Goal: Information Seeking & Learning: Understand process/instructions

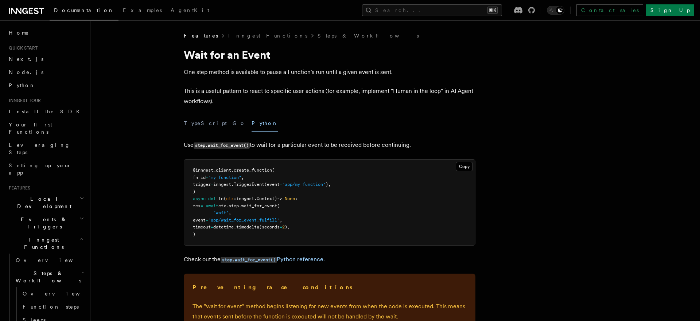
click at [147, 144] on article "Features Inngest Functions Steps & Workflows Wait for an Event One step method …" at bounding box center [376, 296] width 549 height 528
click at [197, 93] on p "This is a useful pattern to react to specific user actions (for example, implem…" at bounding box center [330, 96] width 292 height 20
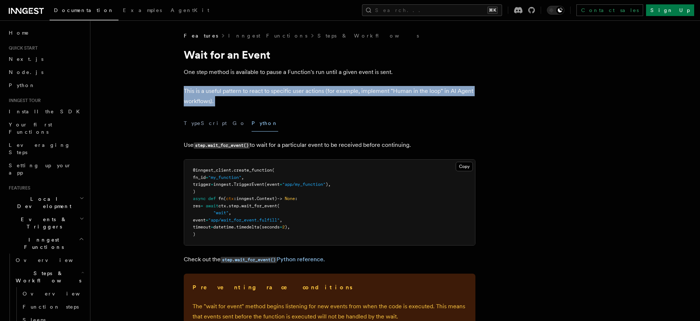
click at [190, 93] on p "This is a useful pattern to react to specific user actions (for example, implem…" at bounding box center [330, 96] width 292 height 20
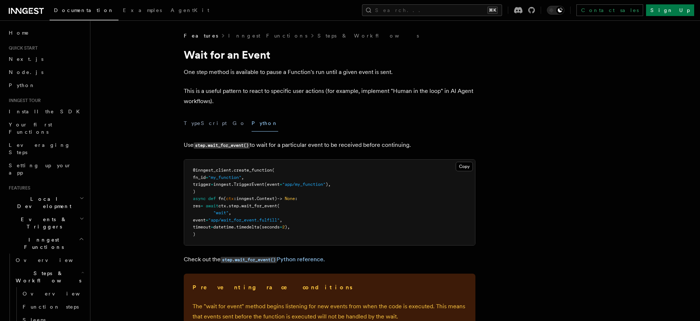
click at [207, 96] on p "This is a useful pattern to react to specific user actions (for example, implem…" at bounding box center [330, 96] width 292 height 20
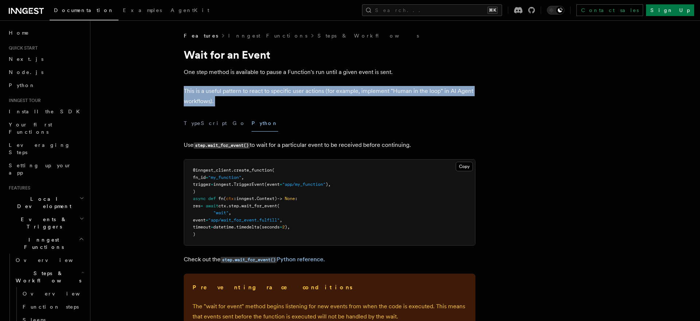
click at [207, 96] on p "This is a useful pattern to react to specific user actions (for example, implem…" at bounding box center [330, 96] width 292 height 20
click at [206, 78] on article "Features Inngest Functions Steps & Workflows Wait for an Event One step method …" at bounding box center [376, 296] width 549 height 528
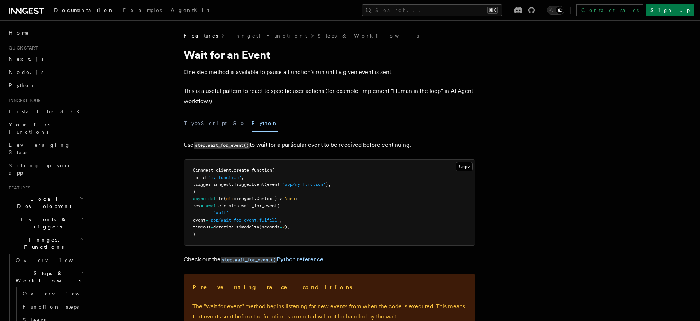
click at [206, 78] on article "Features Inngest Functions Steps & Workflows Wait for an Event One step method …" at bounding box center [376, 296] width 549 height 528
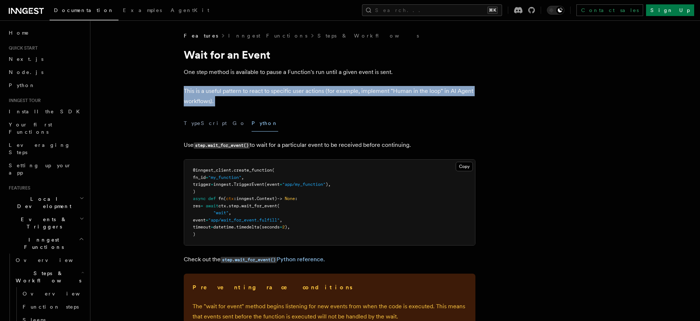
click at [207, 70] on p "One step method is available to pause a Function's run until a given event is s…" at bounding box center [330, 72] width 292 height 10
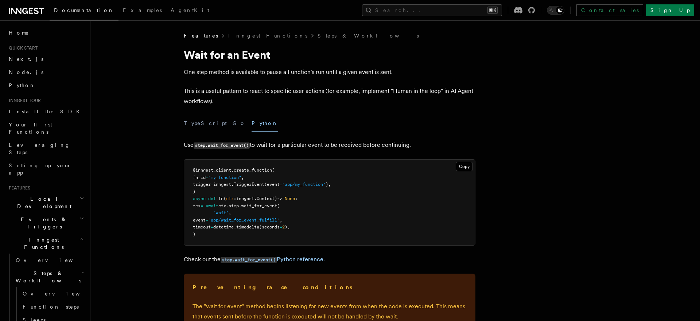
click at [207, 70] on p "One step method is available to pause a Function's run until a given event is s…" at bounding box center [330, 72] width 292 height 10
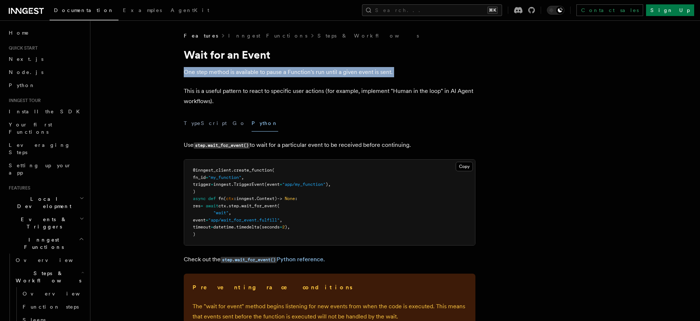
click at [271, 114] on article "Features Inngest Functions Steps & Workflows Wait for an Event One step method …" at bounding box center [376, 296] width 549 height 528
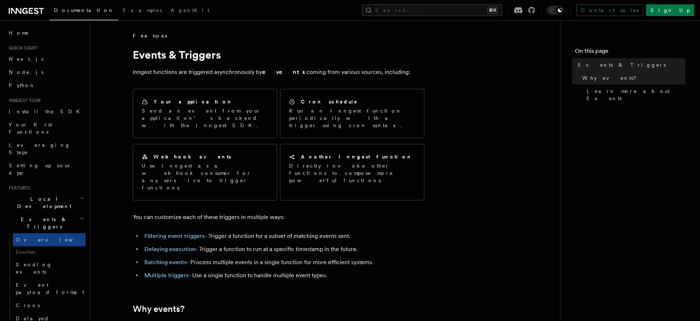
scroll to position [174, 0]
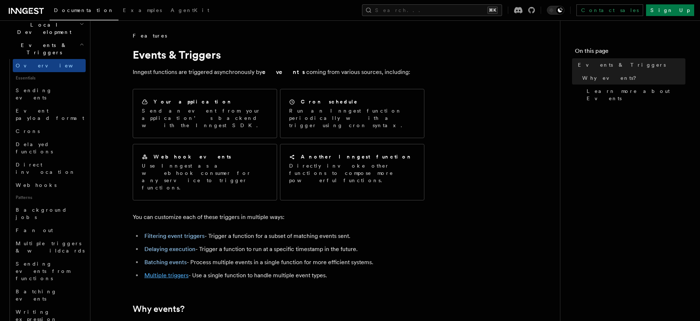
click at [174, 272] on link "Multiple triggers" at bounding box center [166, 275] width 44 height 7
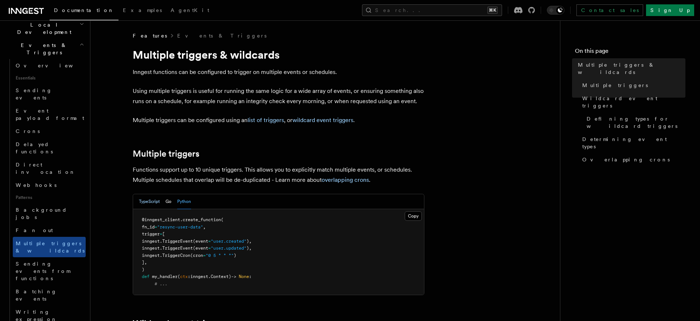
click at [150, 204] on button "TypeScript" at bounding box center [149, 201] width 21 height 15
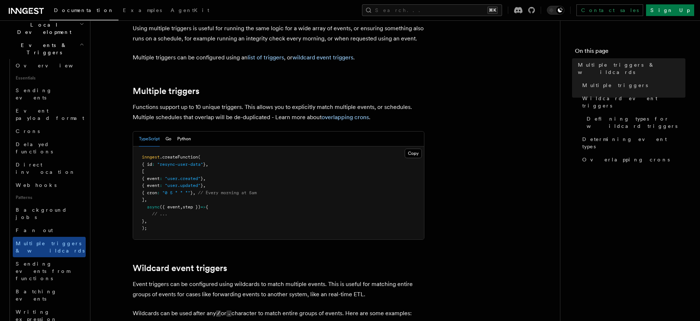
scroll to position [63, 0]
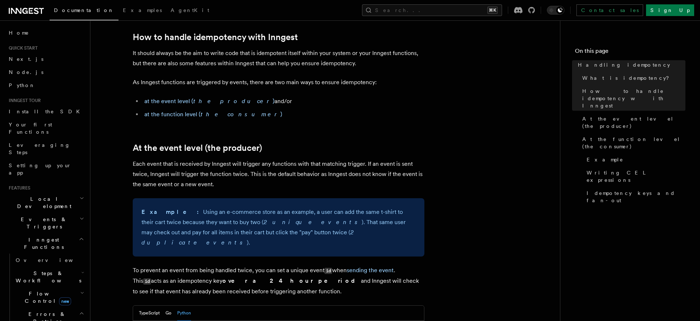
scroll to position [154, 0]
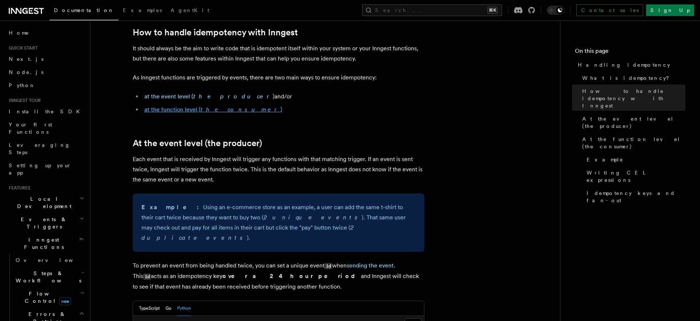
click at [167, 110] on link "at the function level ( the consumer )" at bounding box center [213, 109] width 138 height 7
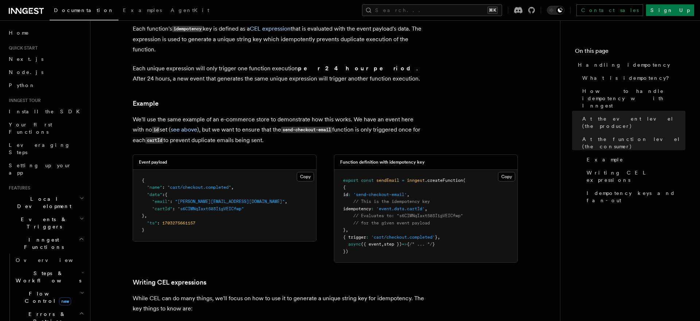
scroll to position [913, 0]
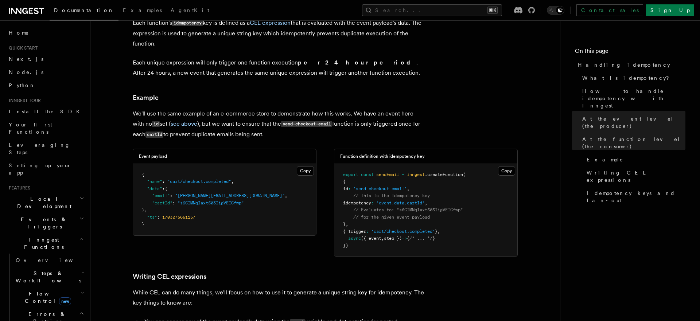
click at [348, 186] on span "id" at bounding box center [345, 188] width 5 height 5
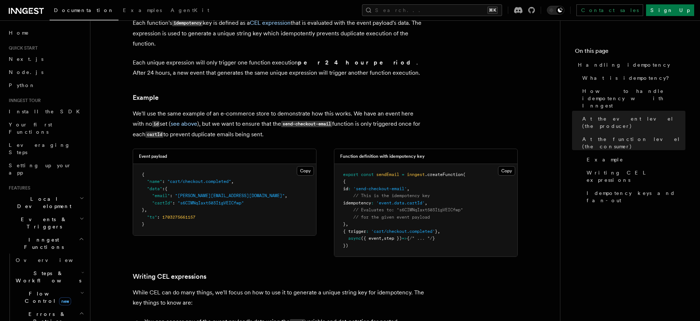
click at [348, 186] on span "id" at bounding box center [345, 188] width 5 height 5
drag, startPoint x: 349, startPoint y: 221, endPoint x: 450, endPoint y: 220, distance: 101.0
click at [440, 229] on span "{ trigger : 'cart/checkout.completed' } ," at bounding box center [391, 231] width 97 height 5
copy span "{ trigger : 'cart/checkout.completed' } ,"
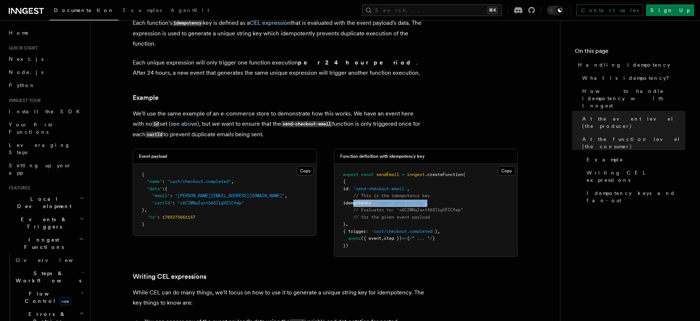
drag, startPoint x: 353, startPoint y: 192, endPoint x: 444, endPoint y: 190, distance: 90.8
click at [444, 190] on pre "export const sendEmail = inngest .createFunction ( { id : 'send-checkout-email'…" at bounding box center [425, 210] width 183 height 93
copy span "idempotency : 'event.data.cartId' ,"
click at [431, 189] on pre "export const sendEmail = inngest .createFunction ( { id : 'send-checkout-email'…" at bounding box center [425, 210] width 183 height 93
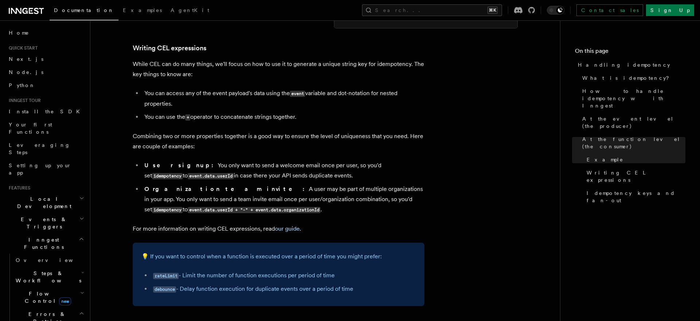
scroll to position [1142, 0]
click at [356, 201] on li "Organization team invite: A user may be part of multiple organizations in your …" at bounding box center [283, 200] width 282 height 31
click at [345, 200] on li "Organization team invite: A user may be part of multiple organizations in your …" at bounding box center [283, 200] width 282 height 31
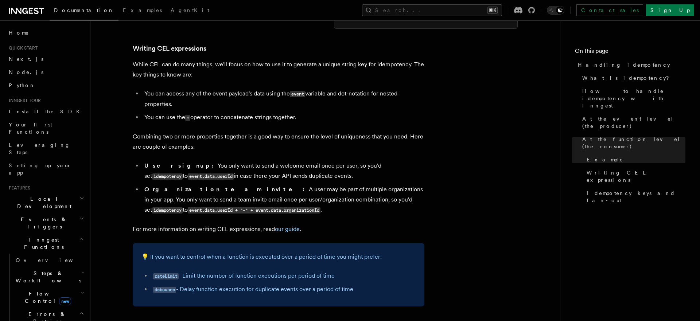
click at [345, 200] on li "Organization team invite: A user may be part of multiple organizations in your …" at bounding box center [283, 200] width 282 height 31
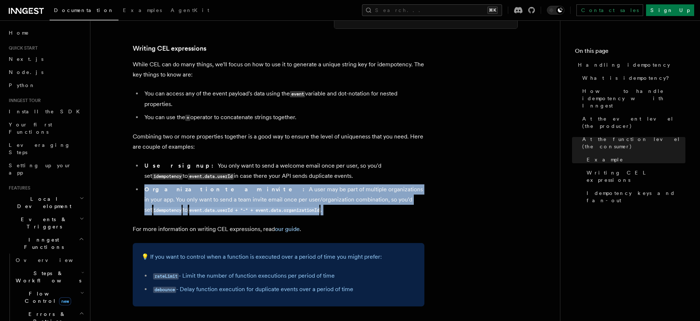
click at [345, 200] on li "Organization team invite: A user may be part of multiple organizations in your …" at bounding box center [283, 200] width 282 height 31
click at [336, 200] on li "Organization team invite: A user may be part of multiple organizations in your …" at bounding box center [283, 200] width 282 height 31
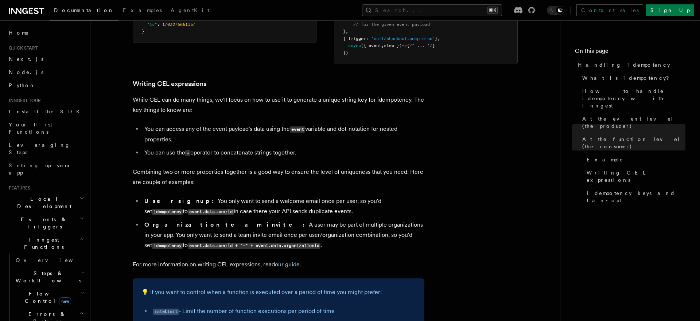
scroll to position [1088, 0]
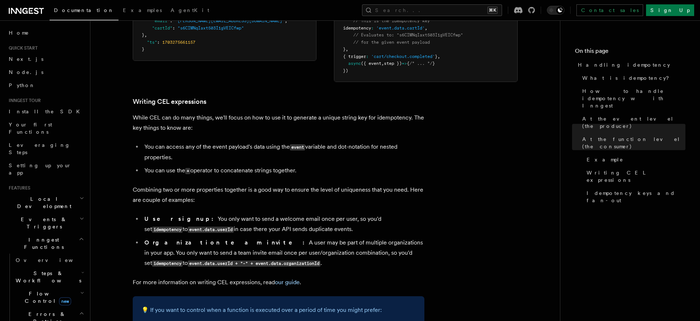
click at [328, 193] on p "Combining two or more properties together is a good way to ensure the level of …" at bounding box center [279, 195] width 292 height 20
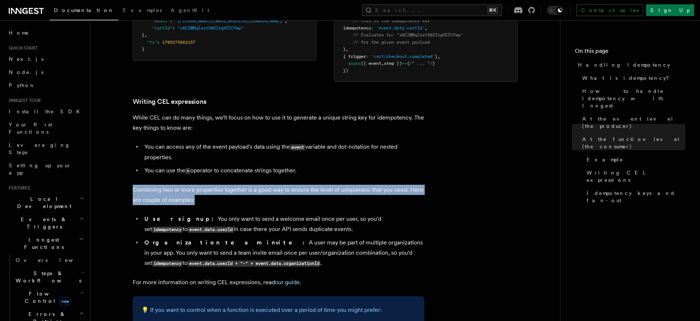
click at [319, 193] on p "Combining two or more properties together is a good way to ensure the level of …" at bounding box center [279, 195] width 292 height 20
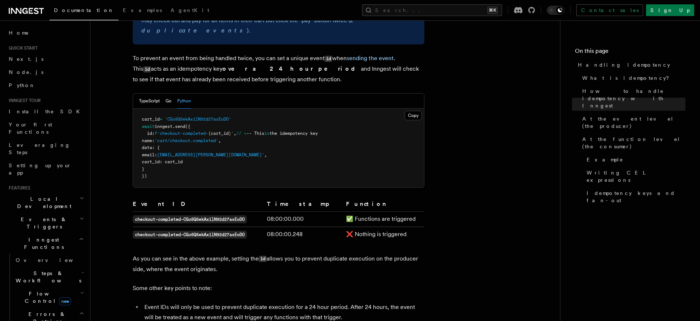
scroll to position [349, 0]
